Goal: Task Accomplishment & Management: Manage account settings

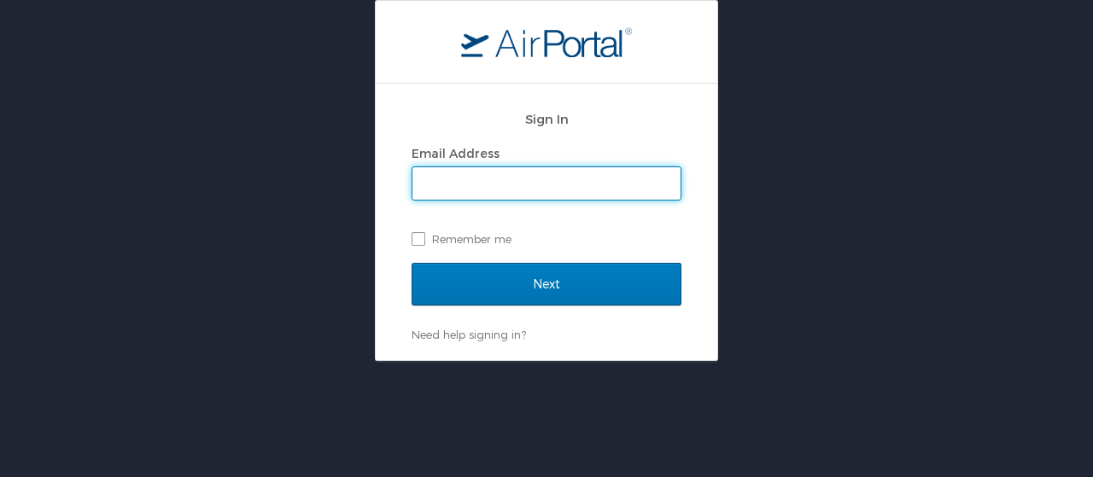
click at [434, 174] on input "Email Address" at bounding box center [546, 183] width 268 height 32
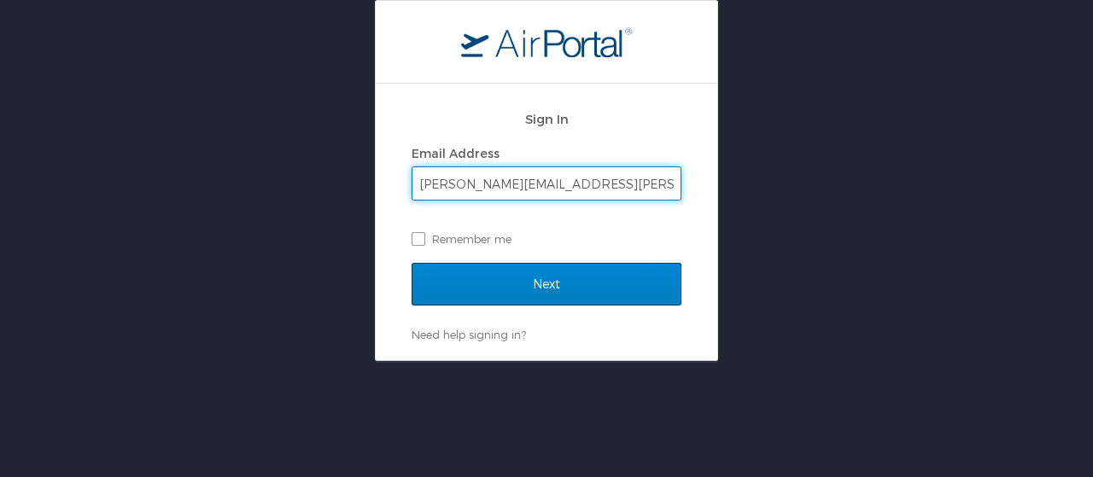
type input "lynelle.lahey@imail.org"
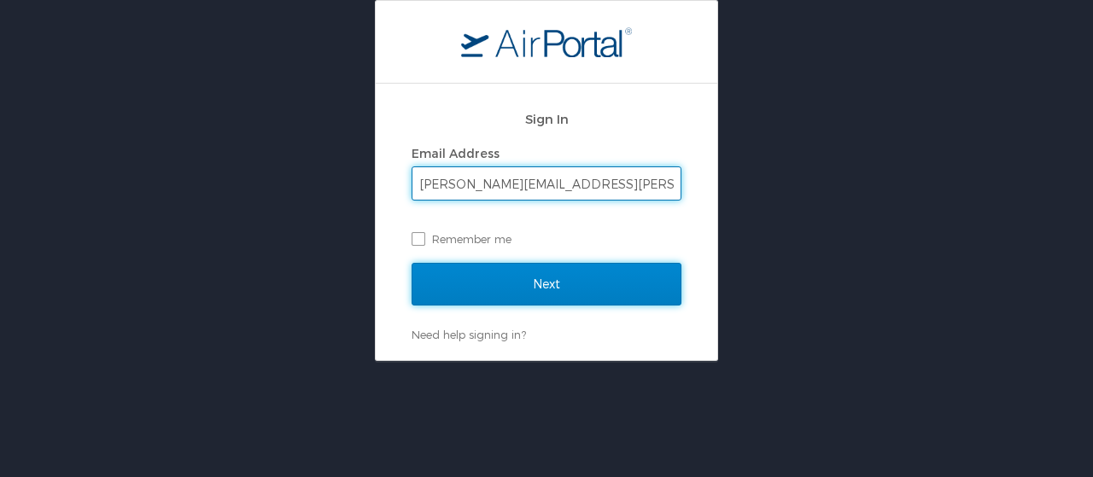
click at [529, 288] on input "Next" at bounding box center [547, 284] width 270 height 43
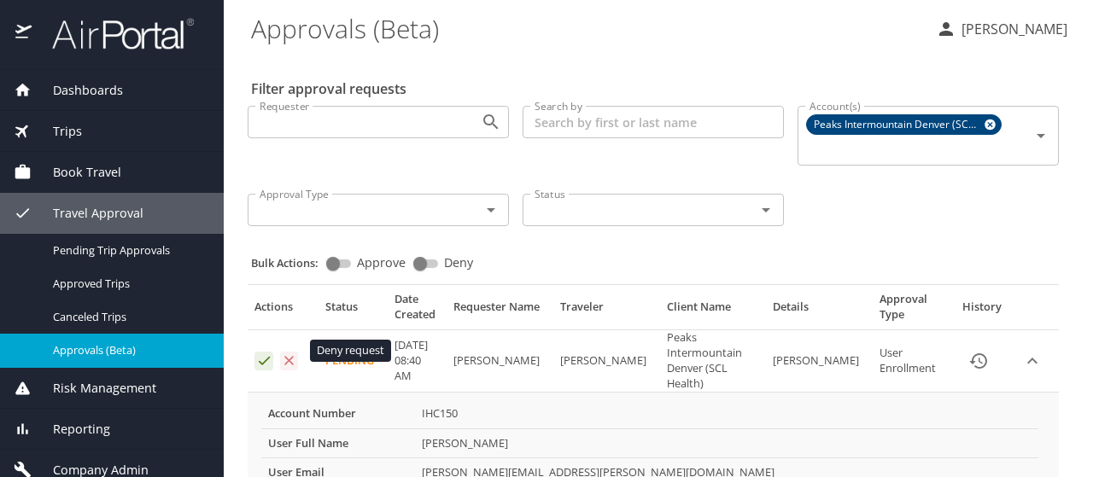
click at [287, 356] on icon "Approval table" at bounding box center [289, 360] width 9 height 9
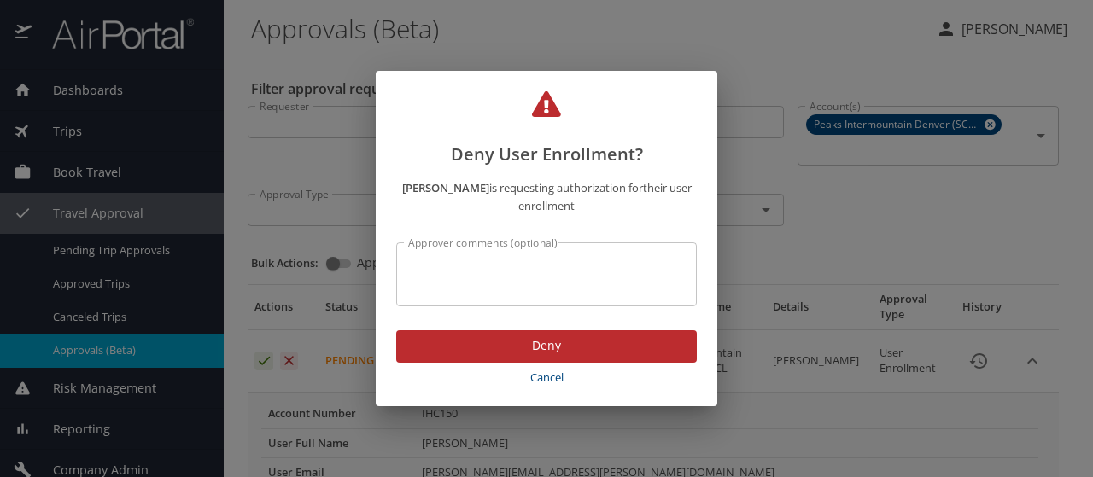
click at [493, 254] on div "Approver comments (optional)" at bounding box center [546, 275] width 301 height 64
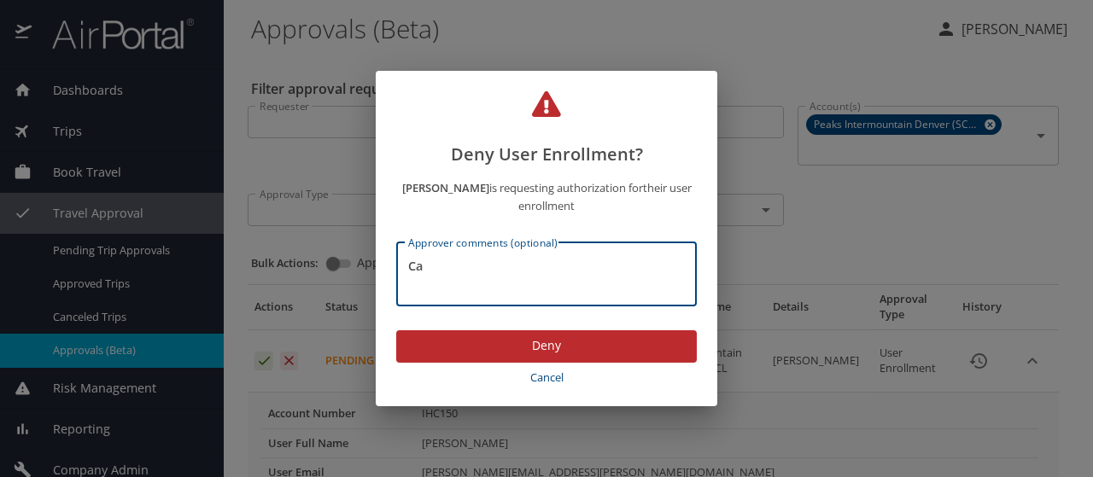
type textarea "C"
type textarea "Need to register via Canyons Concur site per [PERSON_NAME]"
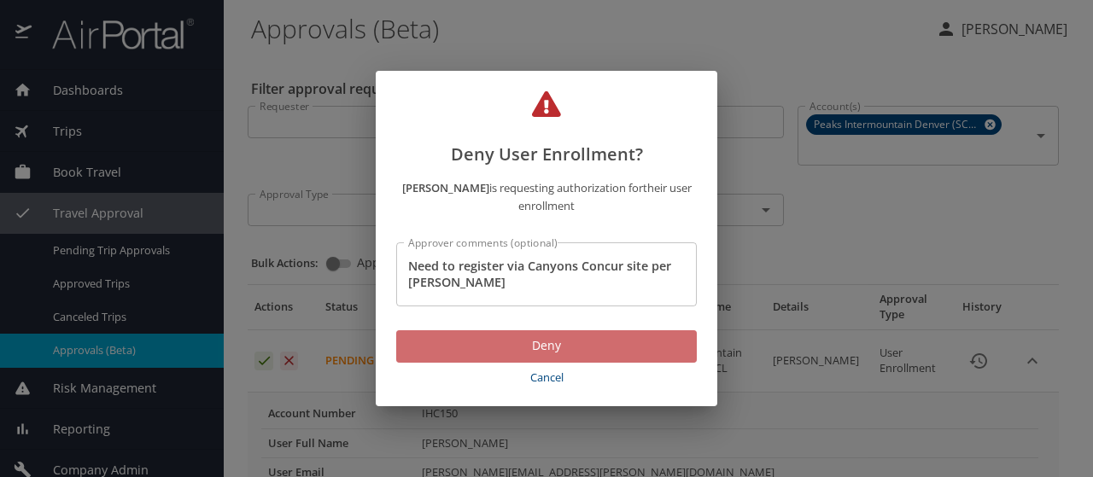
click at [557, 351] on span "Deny" at bounding box center [546, 346] width 273 height 21
